Goal: Information Seeking & Learning: Learn about a topic

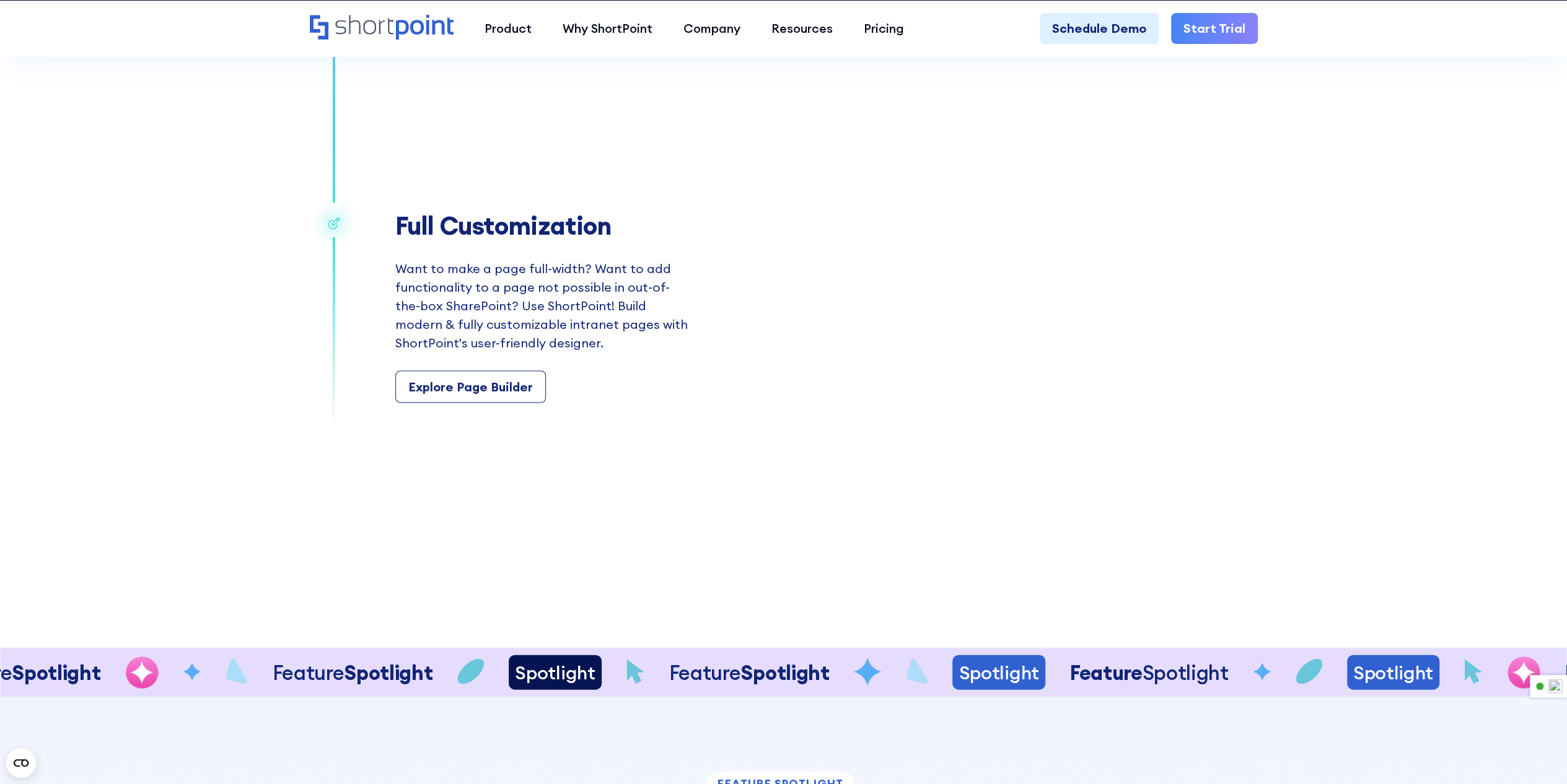
scroll to position [2416, 0]
click at [901, 26] on div "Pricing" at bounding box center [884, 28] width 41 height 19
click at [884, 144] on div "Product Pricing" at bounding box center [880, 143] width 89 height 19
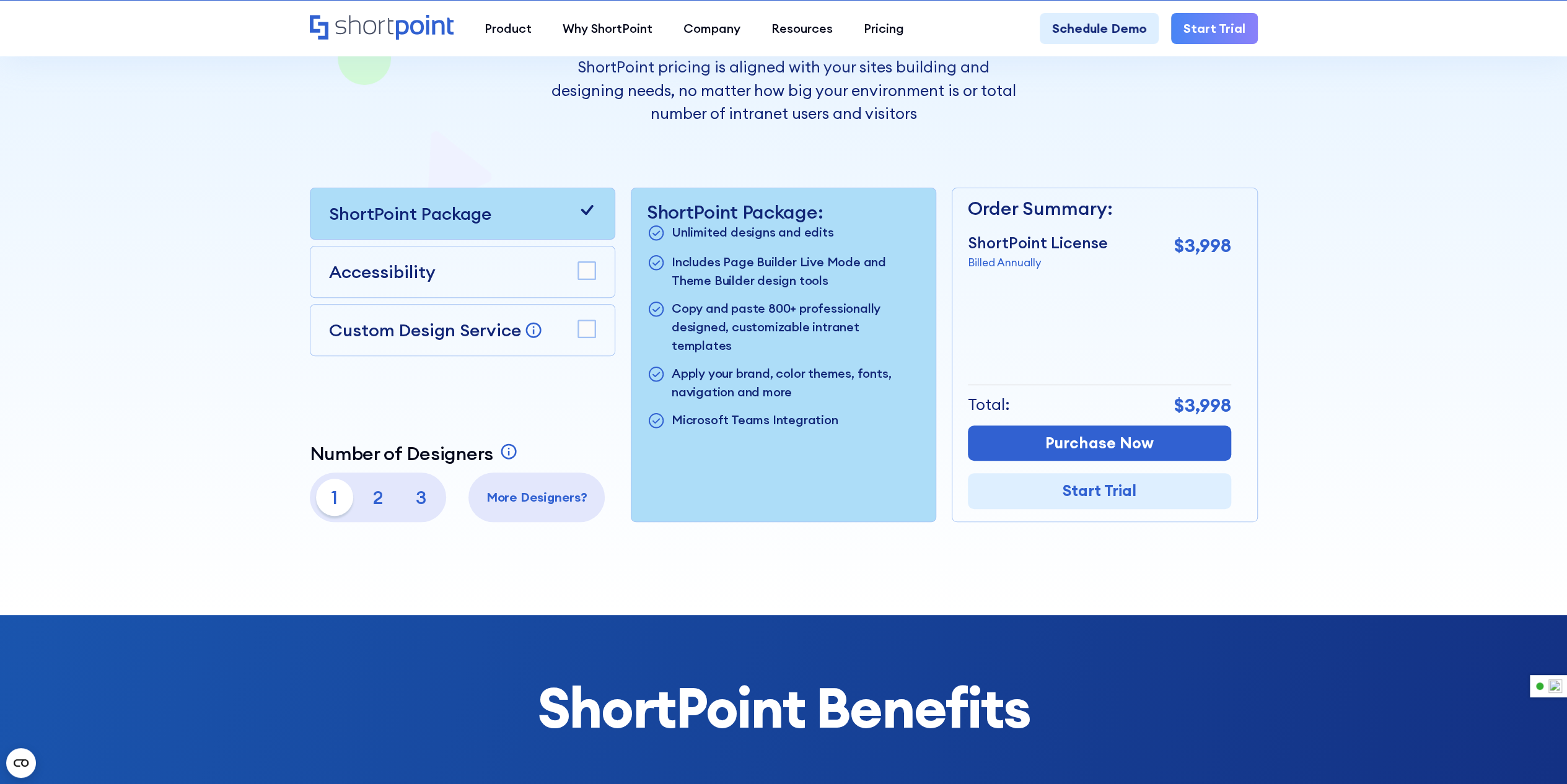
scroll to position [248, 0]
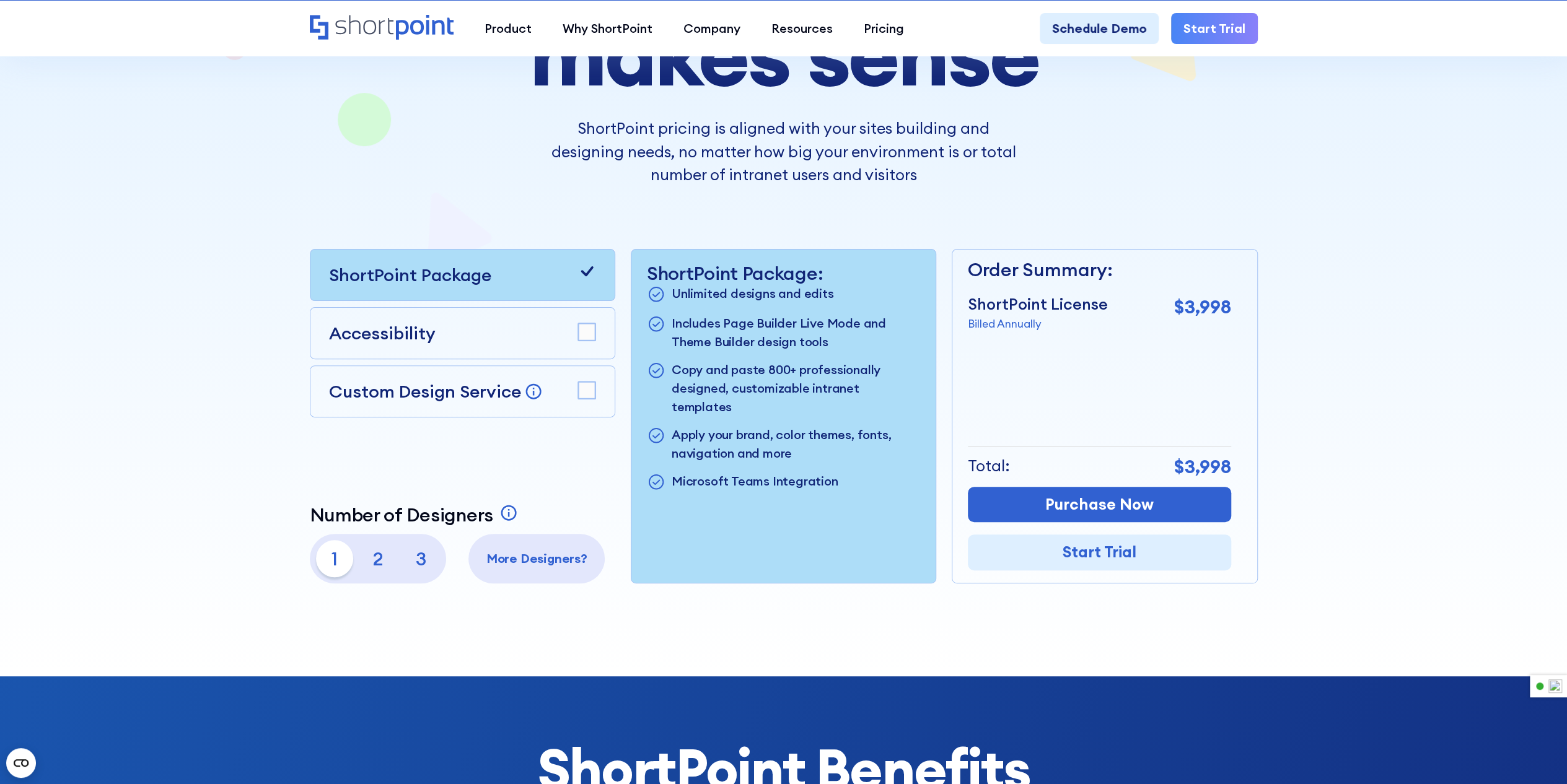
click at [379, 560] on p "2" at bounding box center [378, 559] width 37 height 37
click at [424, 561] on p "3" at bounding box center [421, 559] width 37 height 37
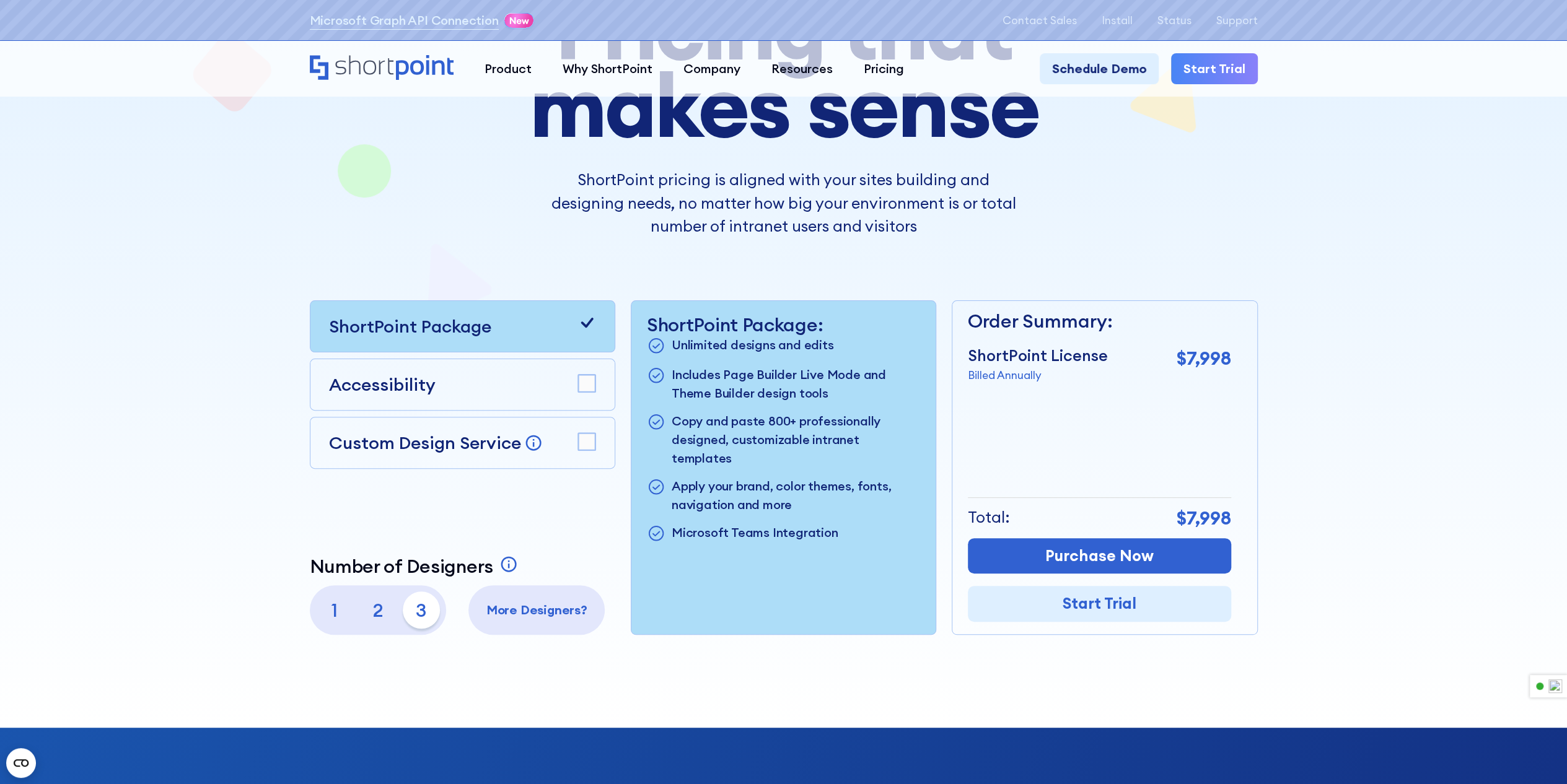
scroll to position [0, 0]
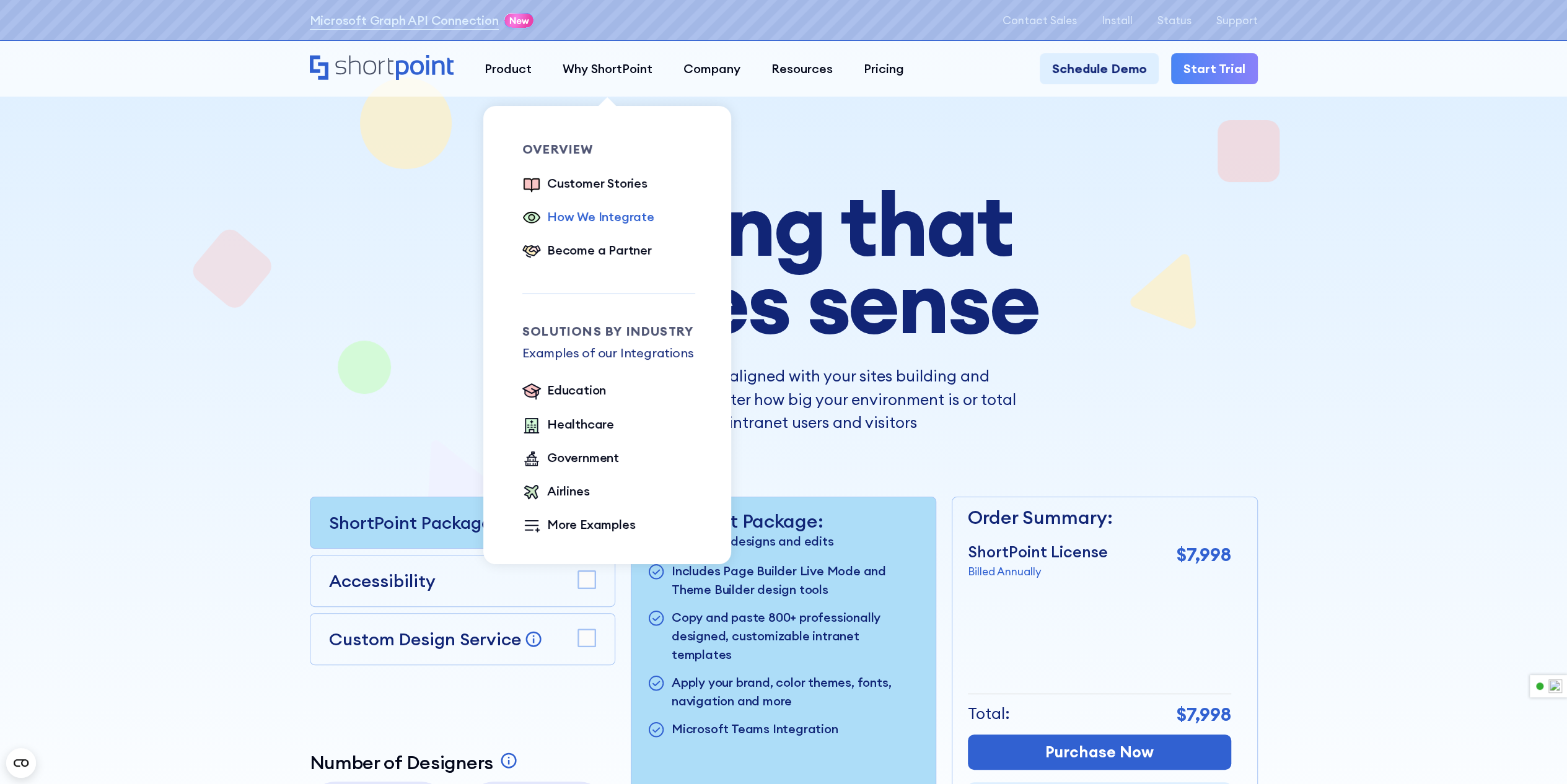
click at [612, 216] on div "How We Integrate" at bounding box center [601, 216] width 107 height 19
